Goal: Find specific page/section: Find specific page/section

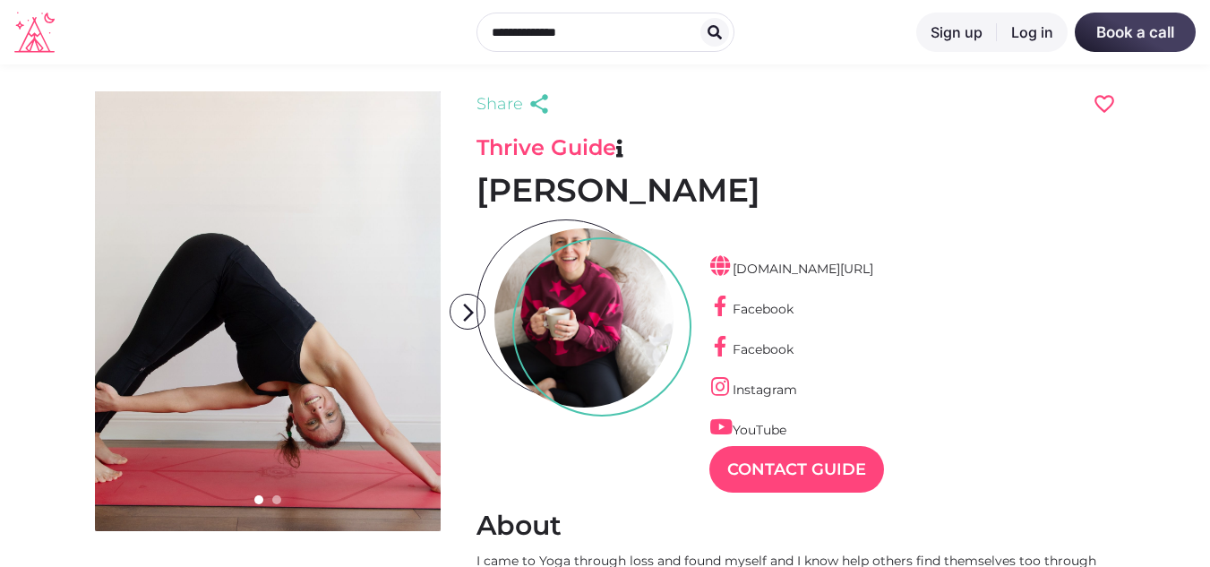
scroll to position [43, 78]
click at [588, 316] on div at bounding box center [583, 317] width 179 height 179
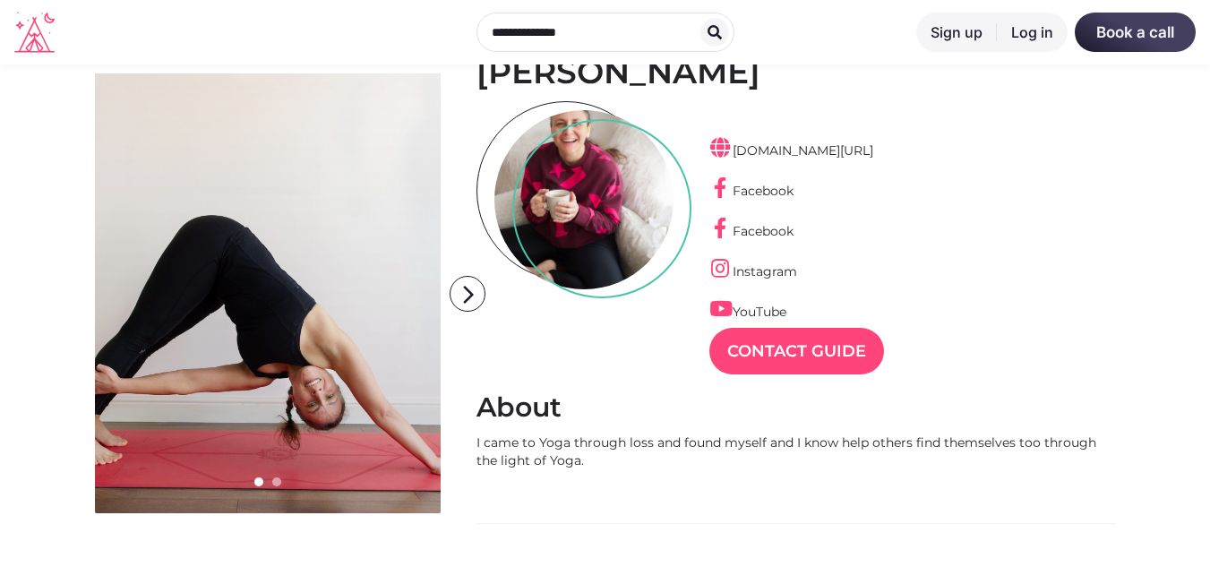
scroll to position [120, 0]
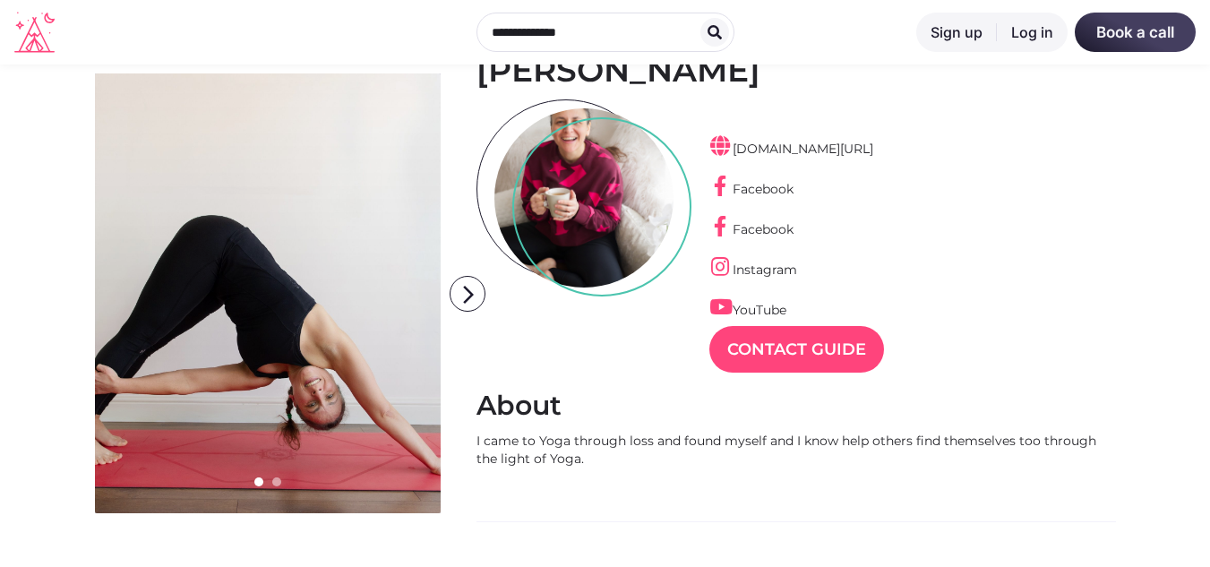
click at [244, 318] on link at bounding box center [268, 293] width 346 height 440
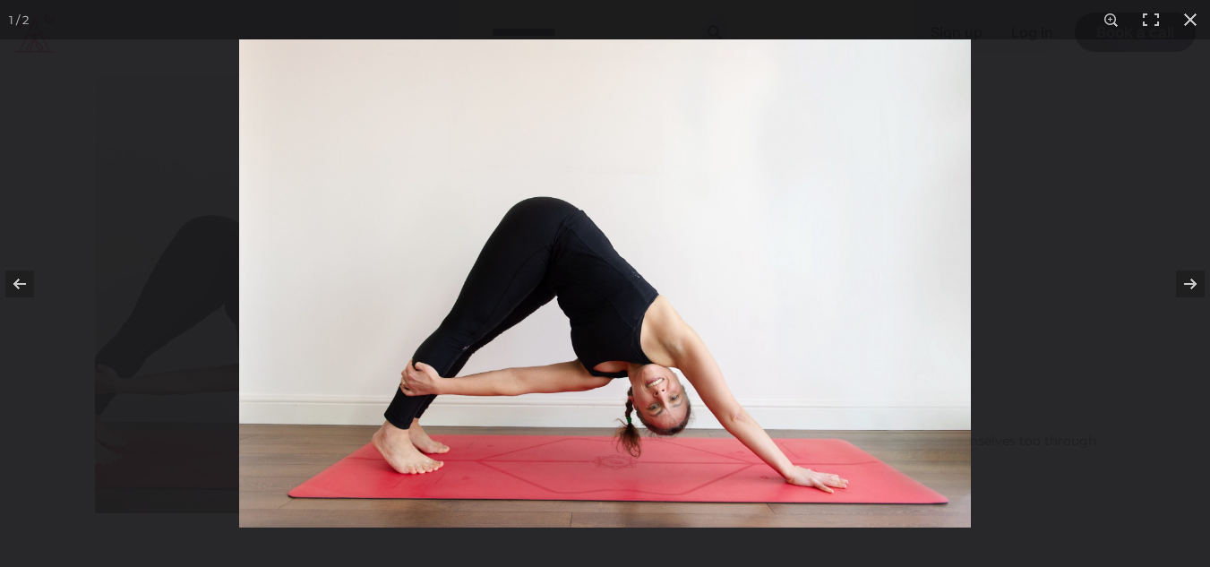
click at [636, 315] on img at bounding box center [605, 283] width 732 height 488
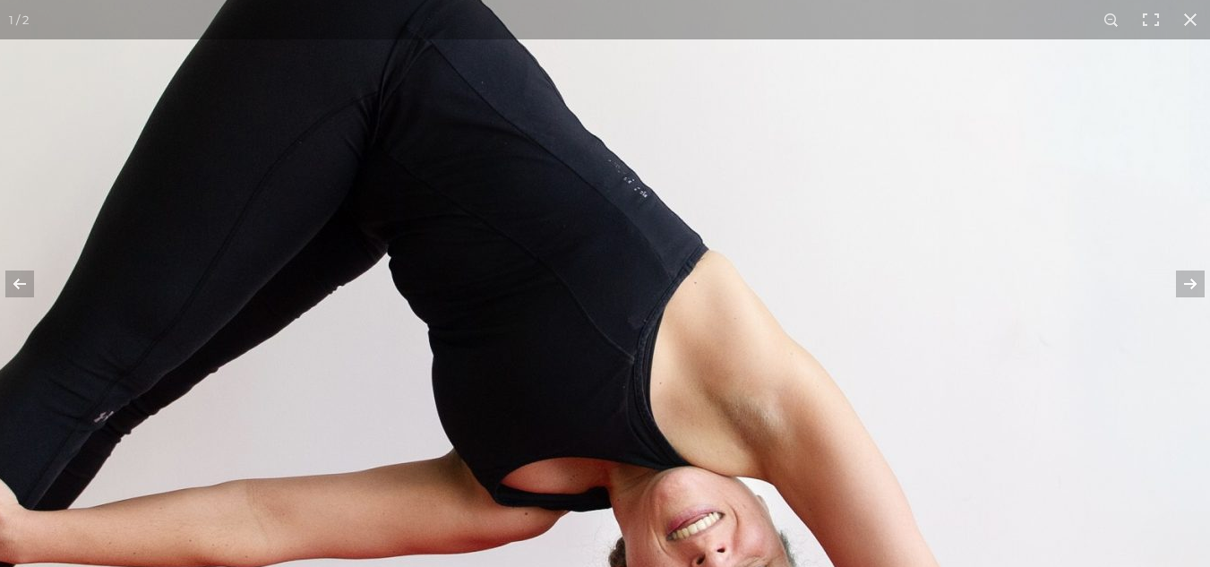
scroll to position [1220, 0]
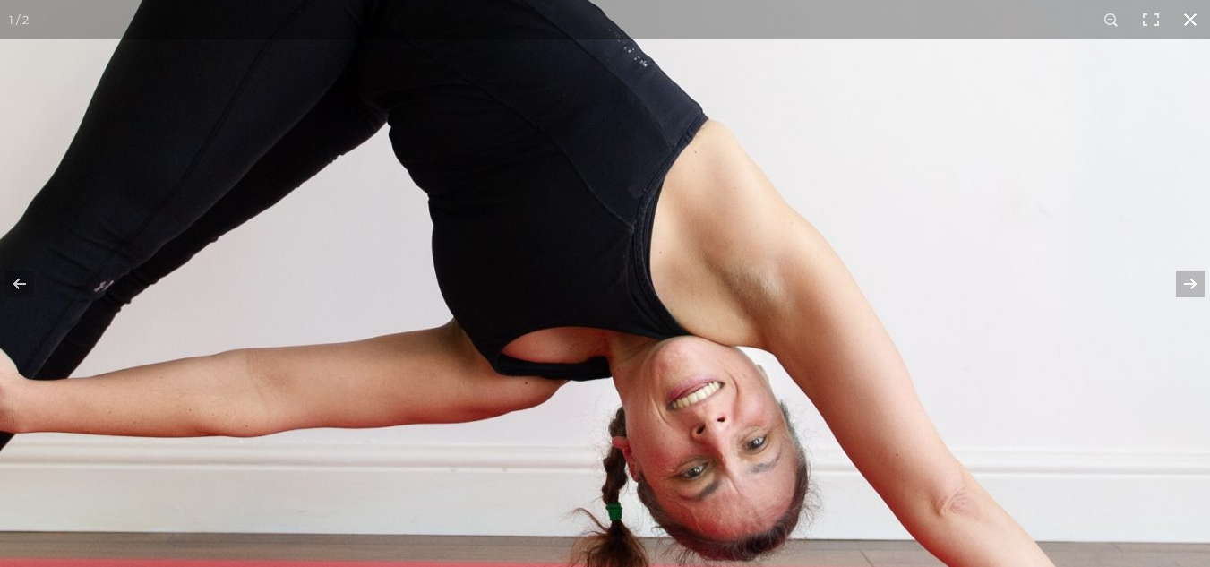
click at [1188, 29] on button at bounding box center [1190, 19] width 39 height 39
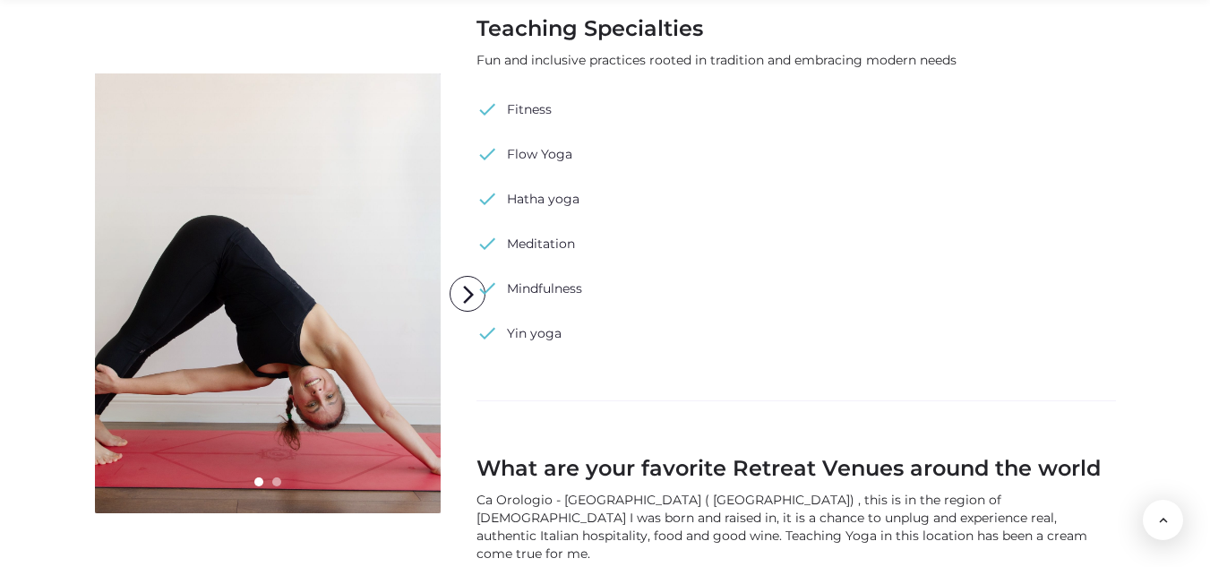
scroll to position [1231, 0]
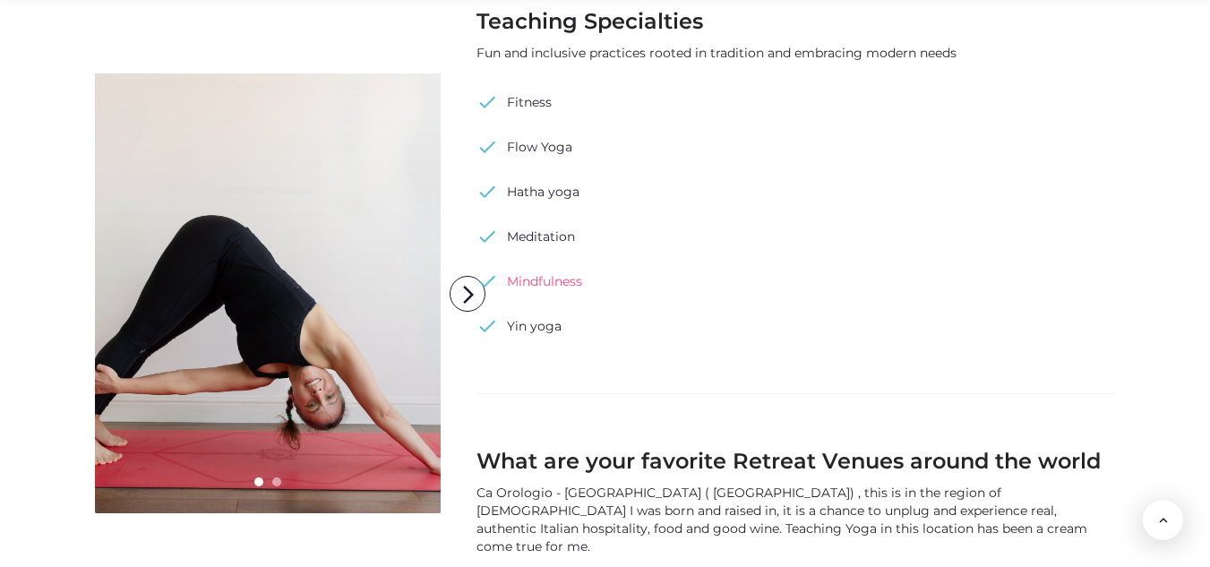
click at [481, 289] on span "check" at bounding box center [486, 281] width 21 height 27
click at [481, 287] on span "check" at bounding box center [486, 281] width 21 height 27
click at [468, 296] on icon "arrow_forward_ios" at bounding box center [468, 295] width 36 height 36
